Goal: Download file/media

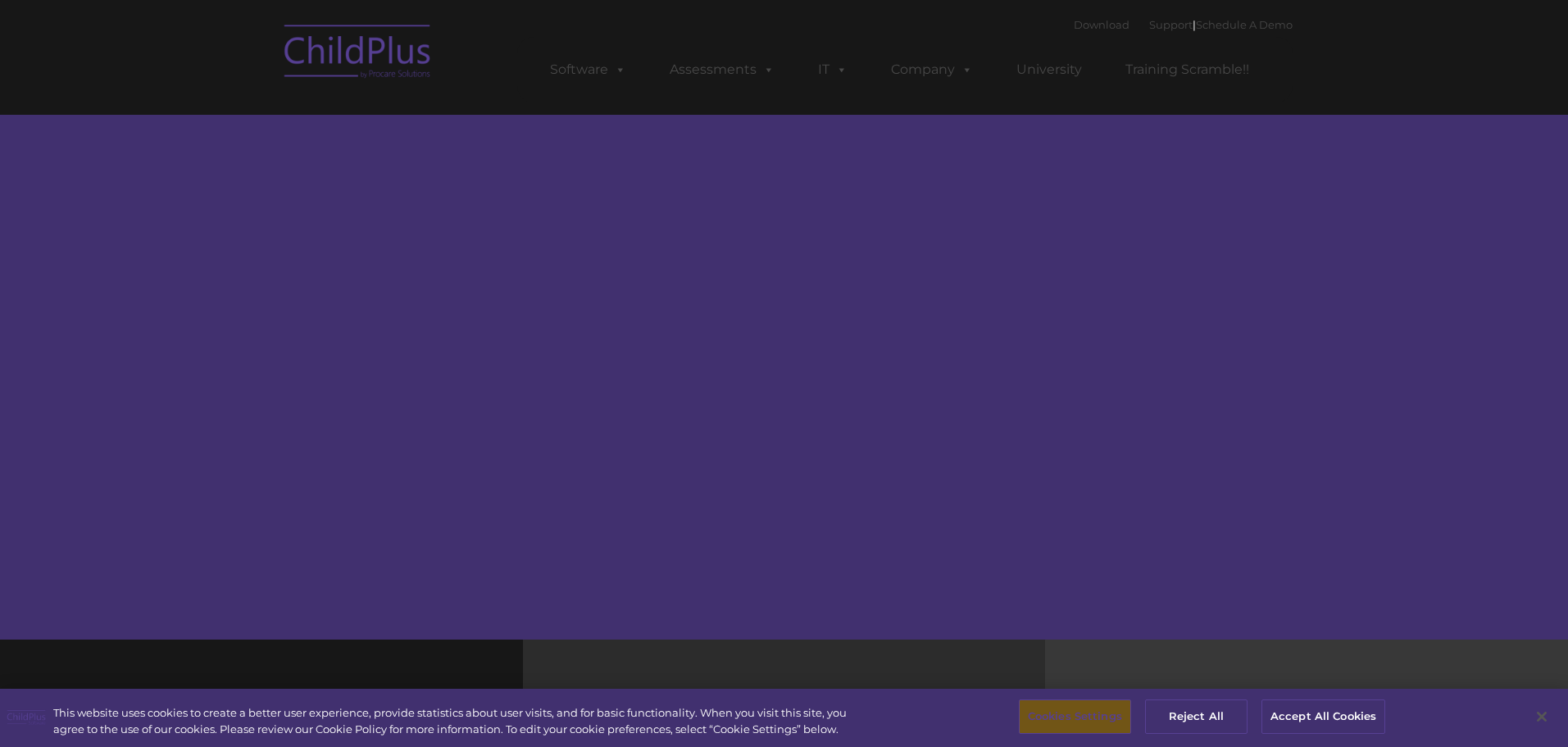
select select "MEDIUM"
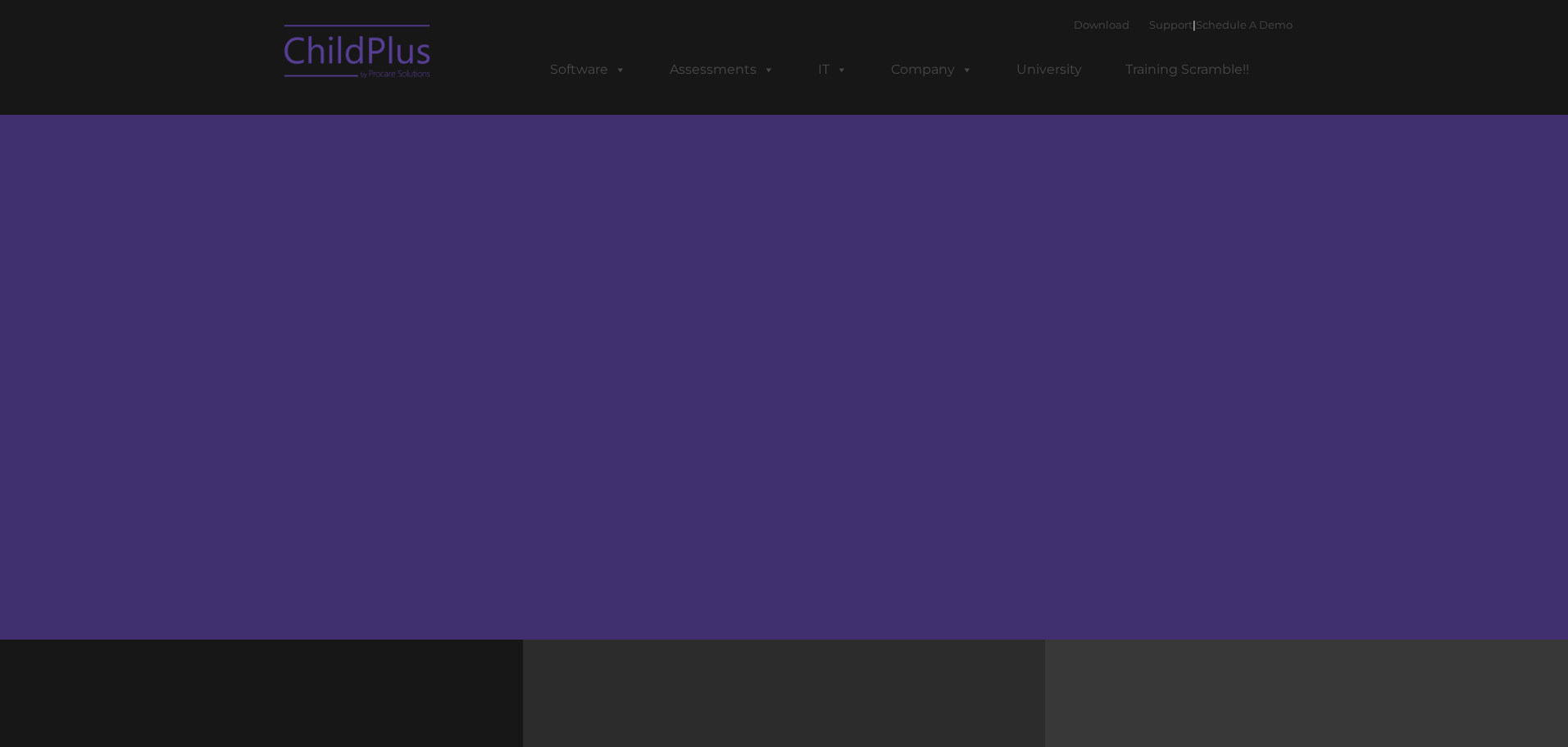
type input ""
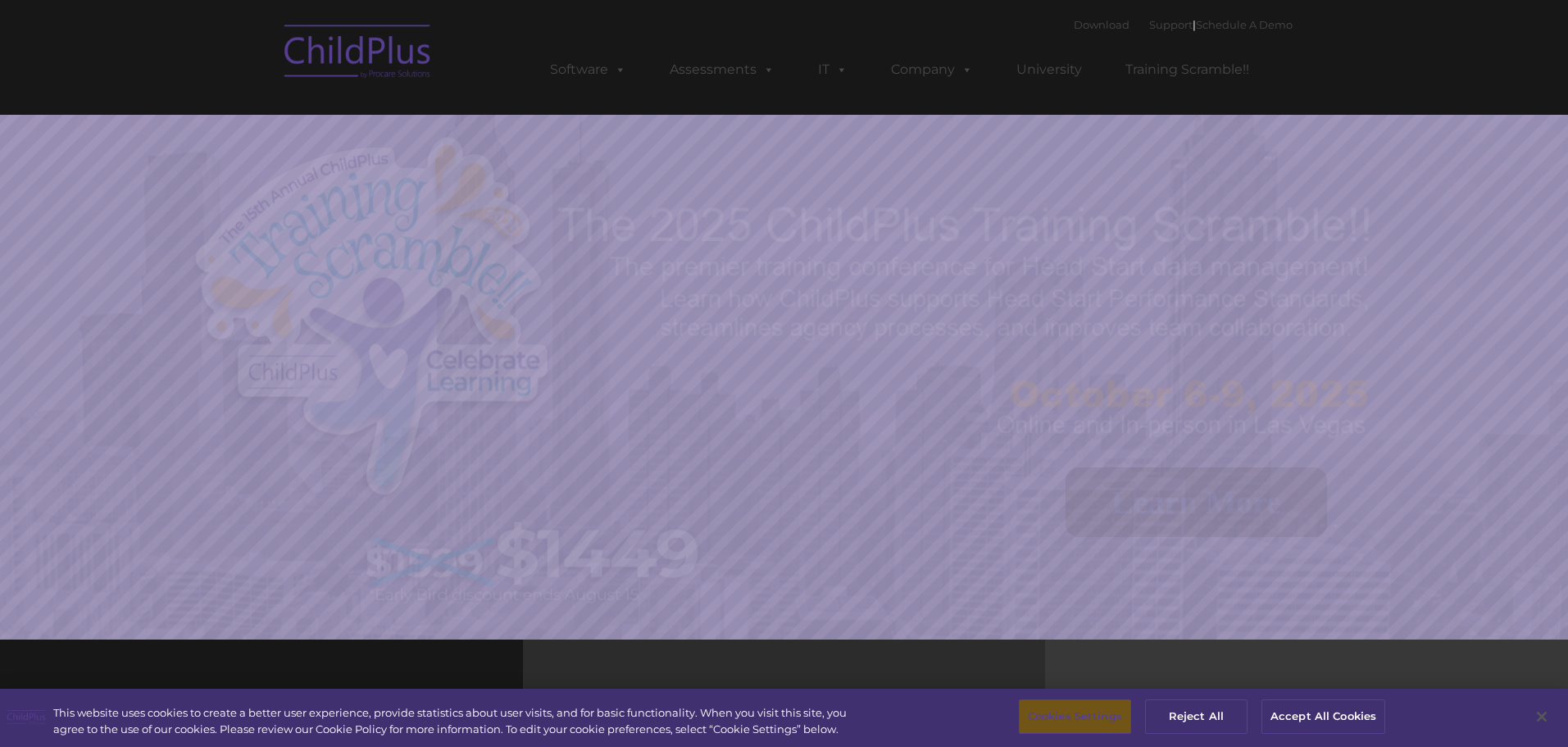
select select "MEDIUM"
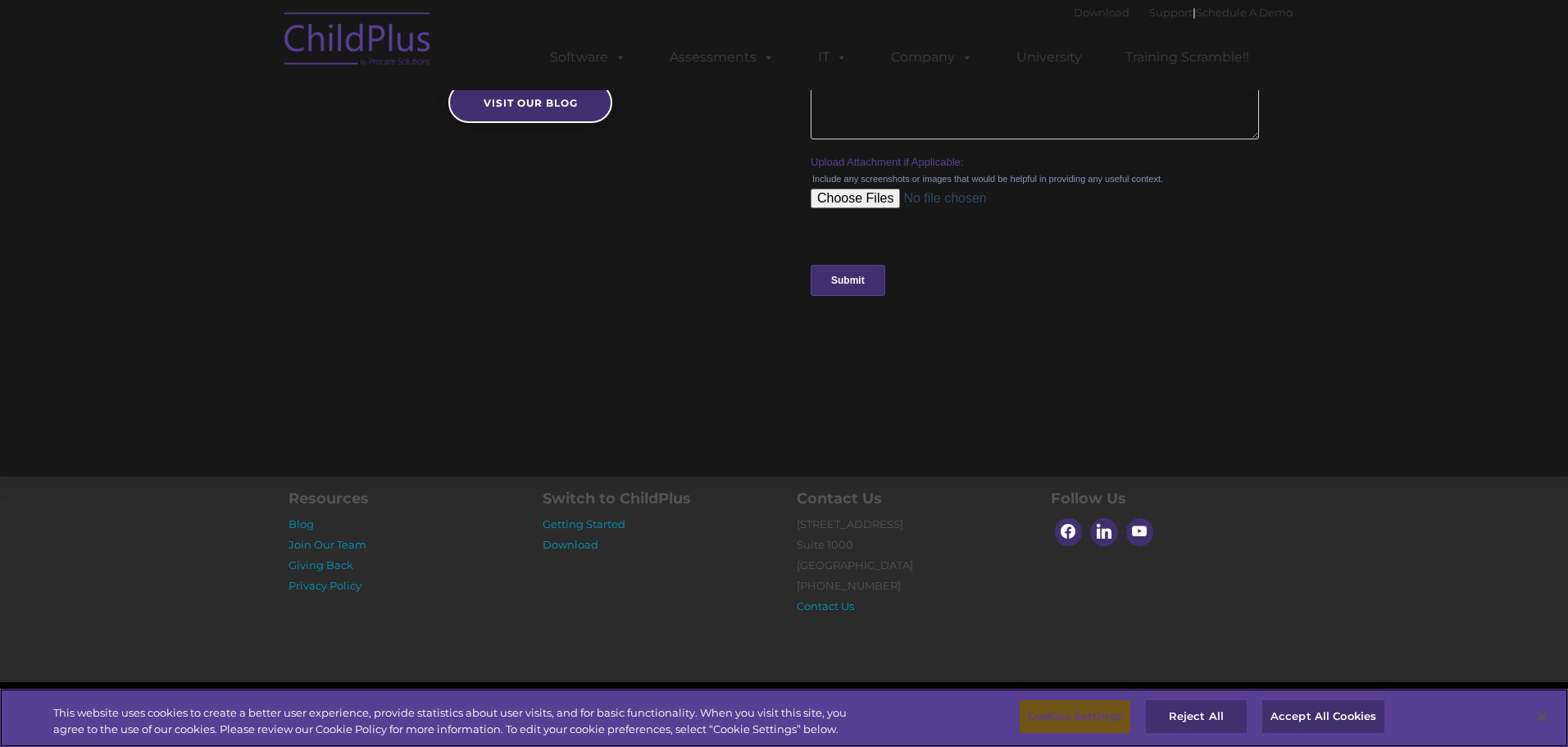
scroll to position [1526, 0]
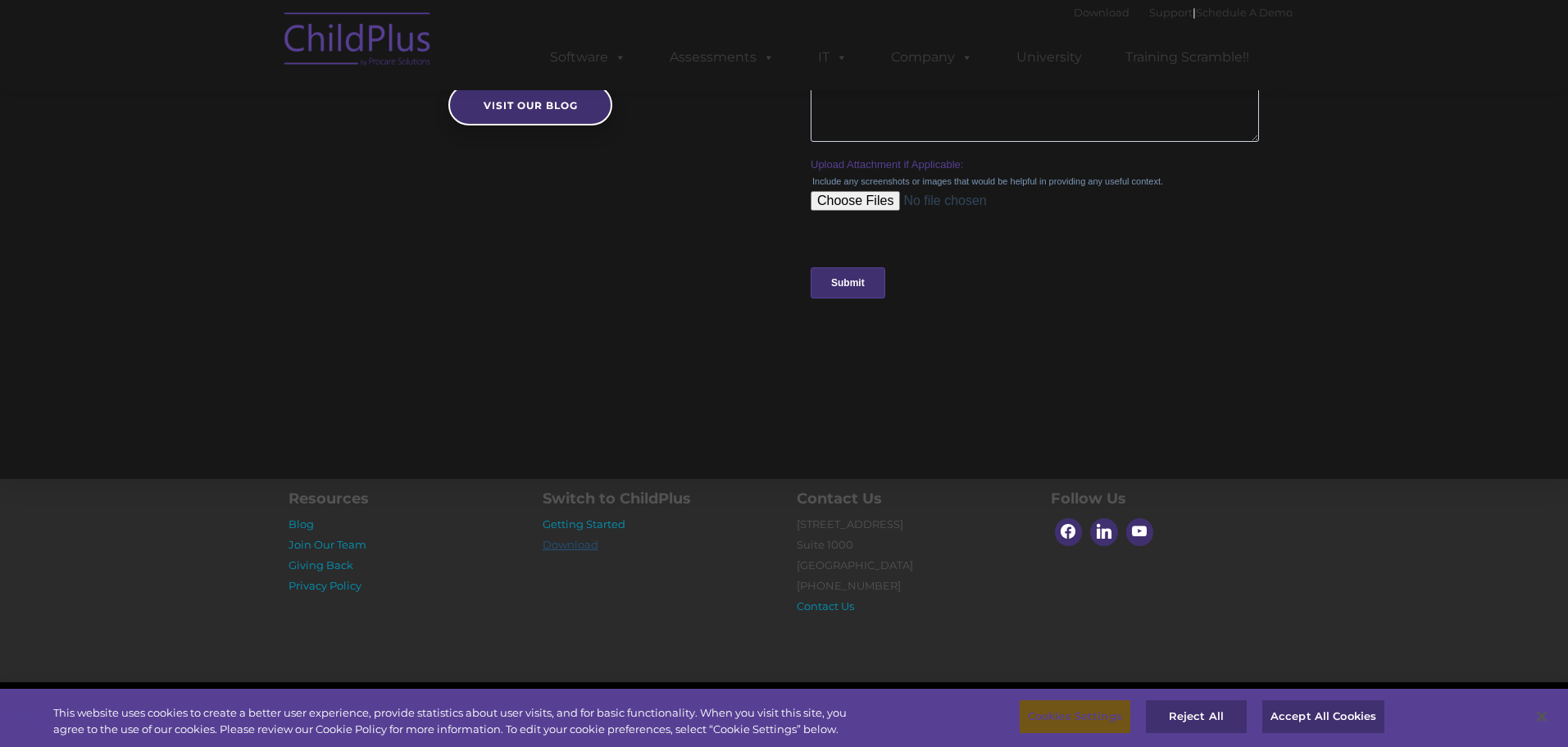
click at [561, 549] on link "Download" at bounding box center [570, 543] width 55 height 13
